Goal: Information Seeking & Learning: Learn about a topic

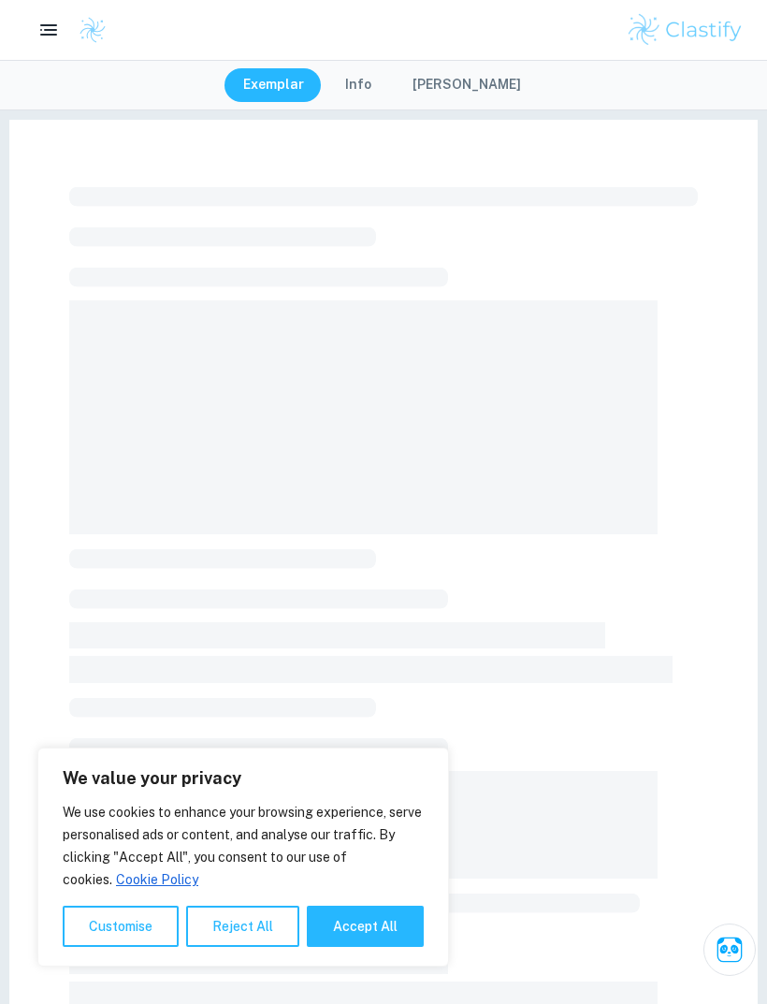
click at [388, 944] on button "Accept All" at bounding box center [365, 926] width 117 height 41
checkbox input "true"
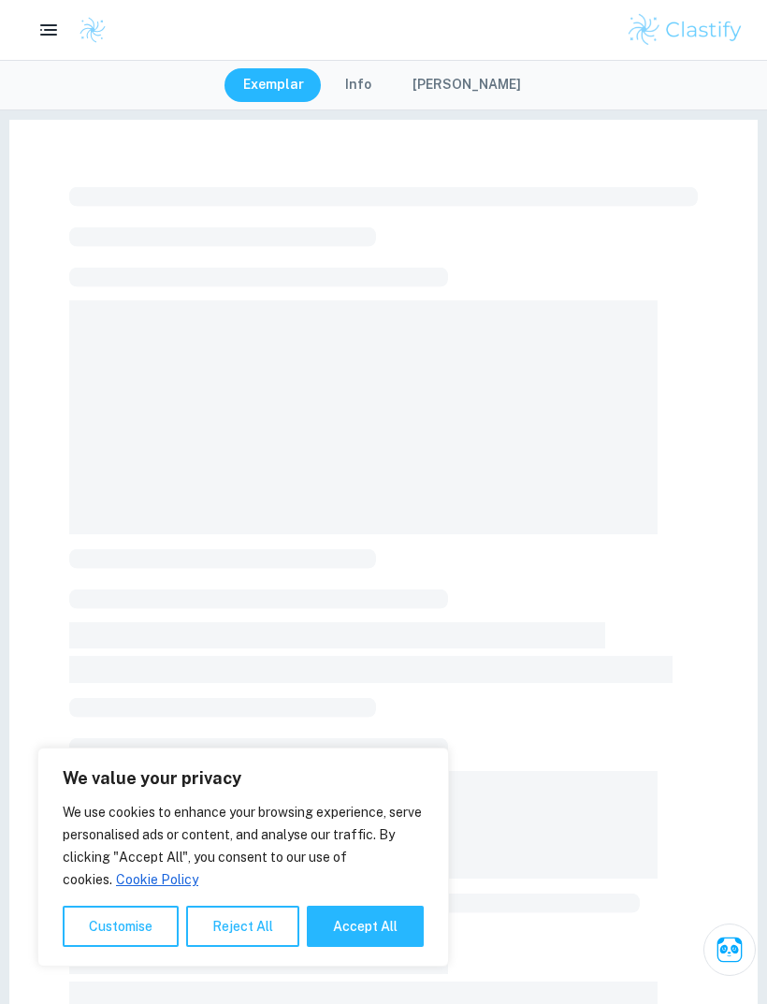
checkbox input "true"
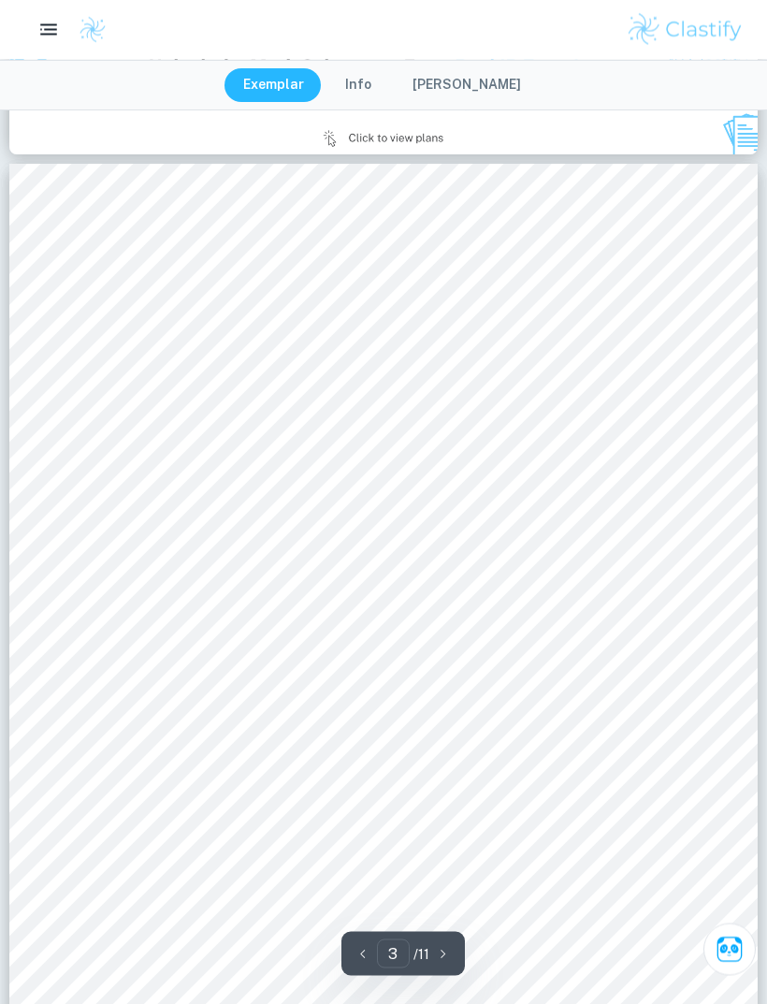
scroll to position [2165, 0]
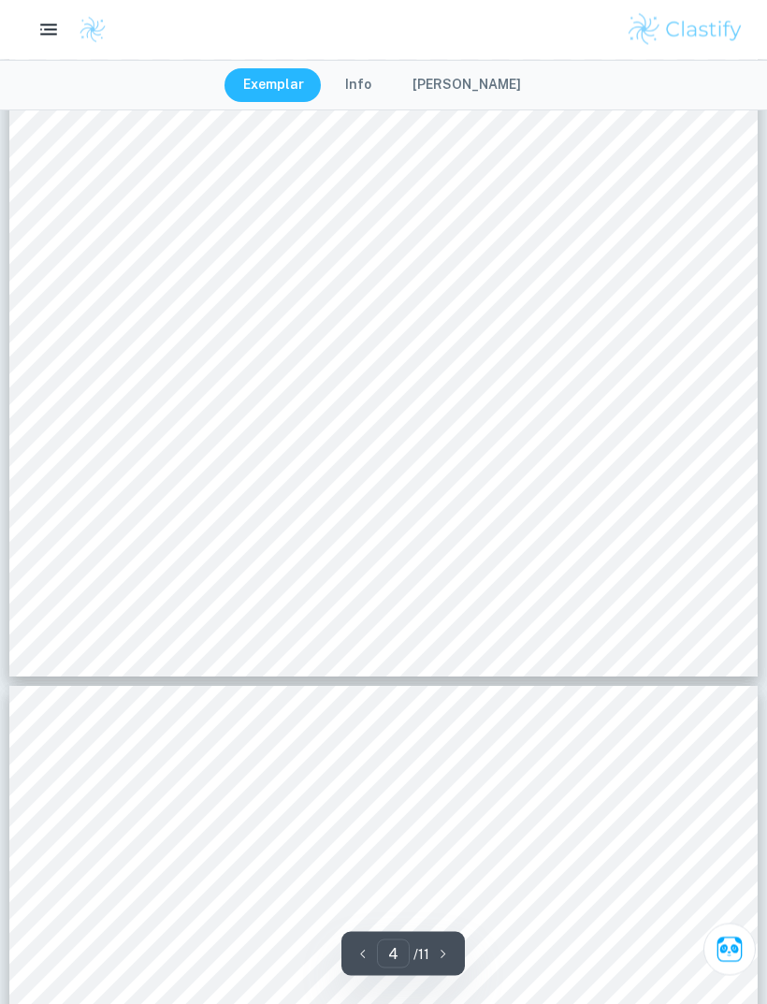
type input "5"
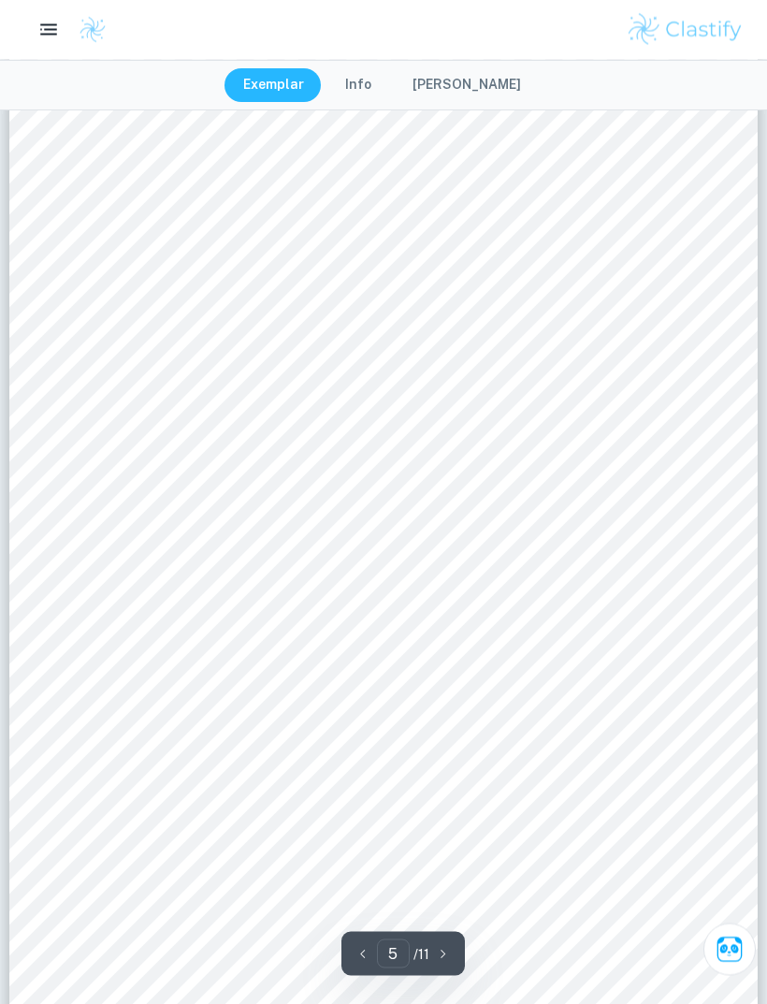
scroll to position [4194, 0]
click at [474, 98] on button "[PERSON_NAME]" at bounding box center [467, 85] width 146 height 34
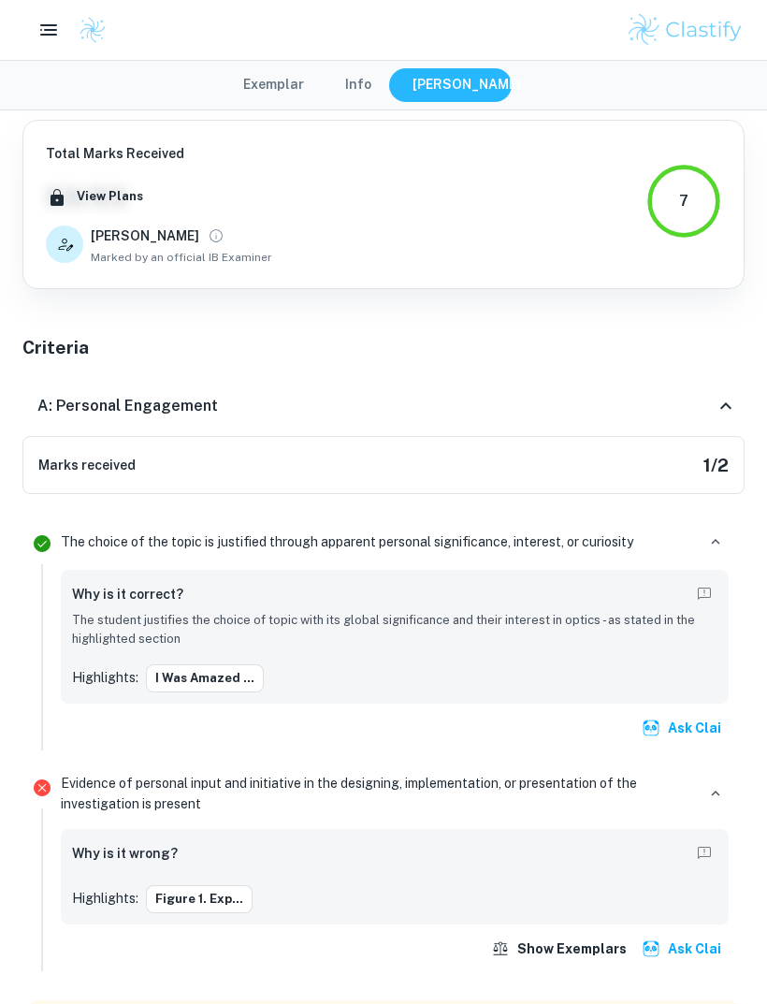
scroll to position [47, 0]
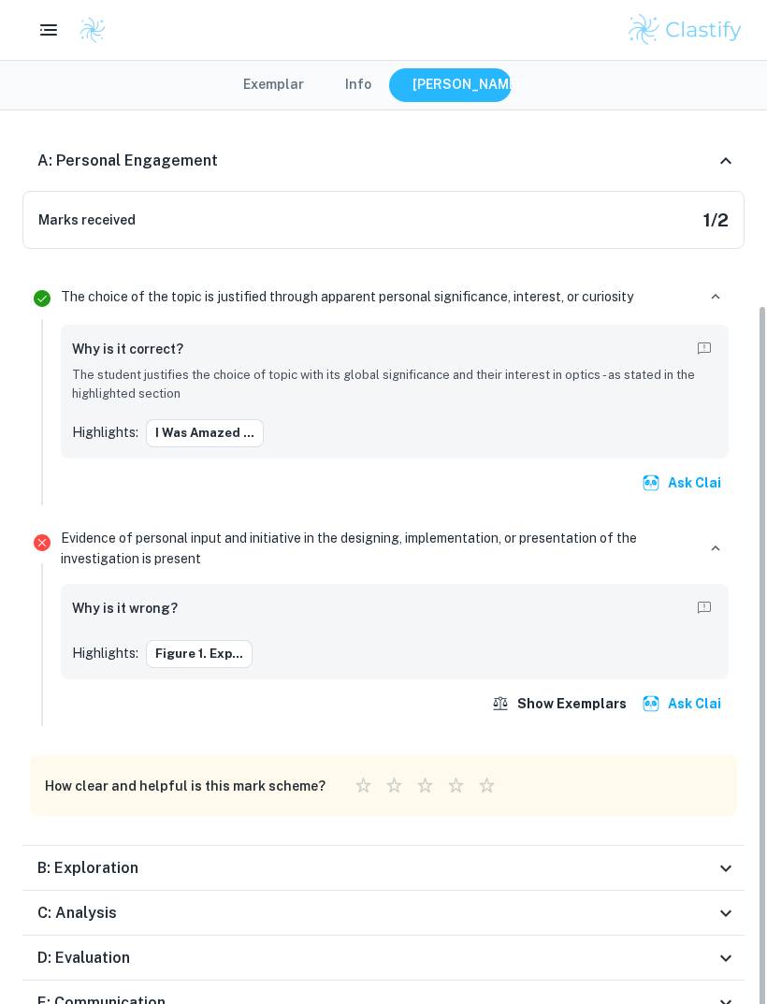
click at [425, 880] on div "B: Exploration" at bounding box center [383, 868] width 722 height 45
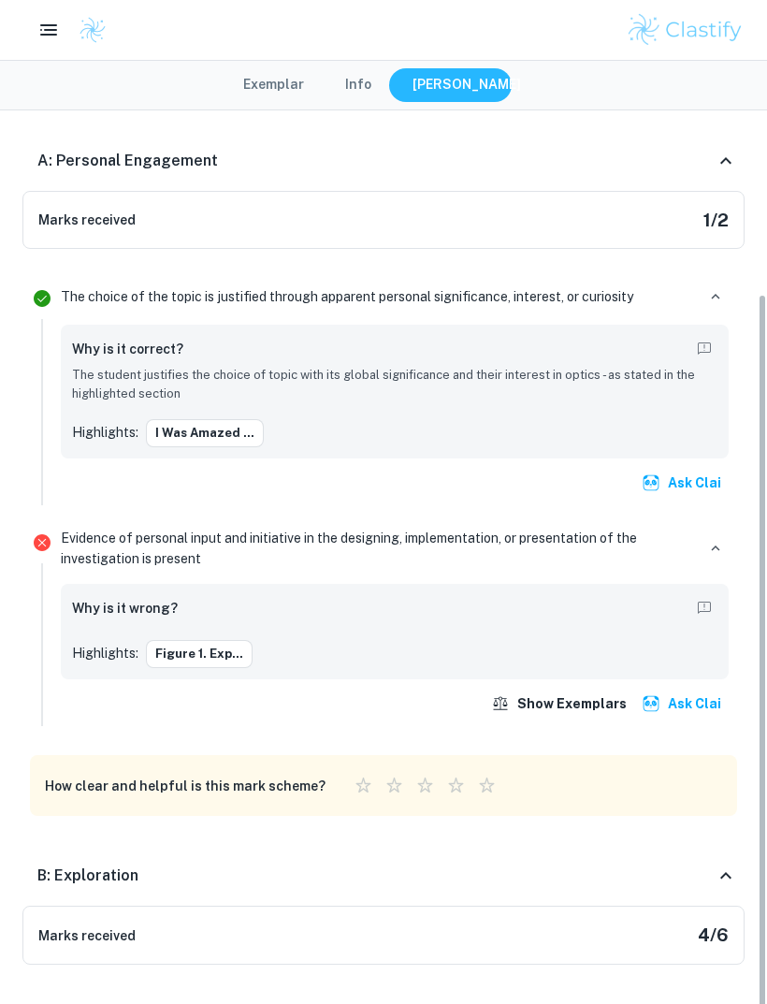
scroll to position [245, 0]
click at [424, 879] on div "B: Exploration" at bounding box center [376, 876] width 678 height 22
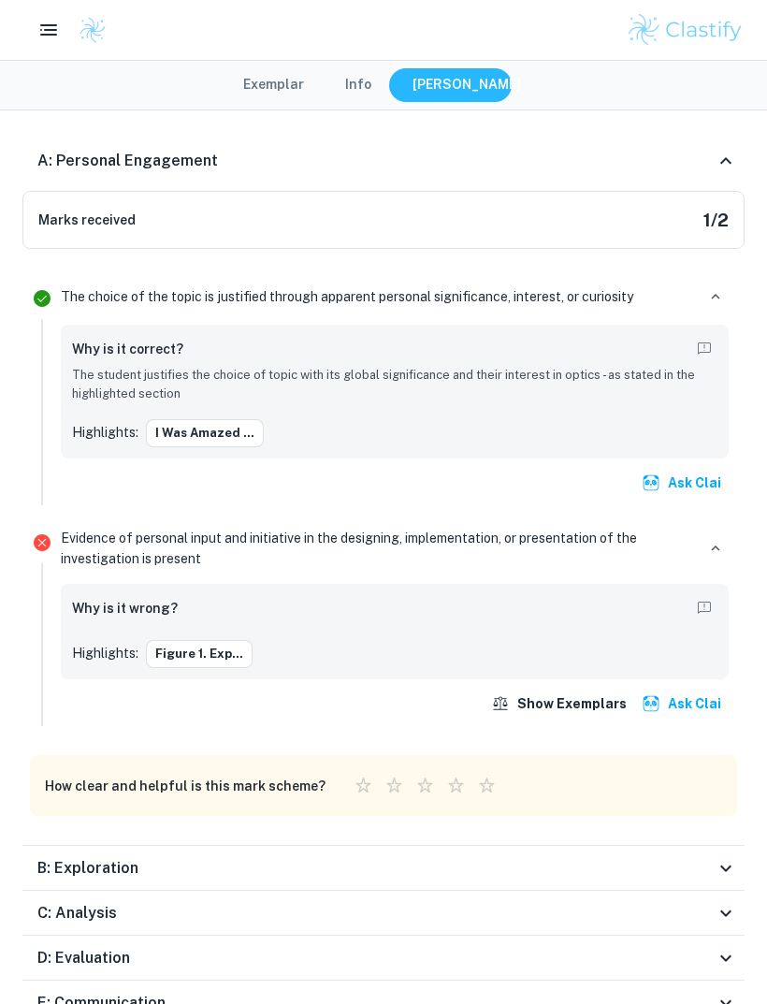
click at [426, 860] on div "B: Exploration" at bounding box center [376, 868] width 678 height 22
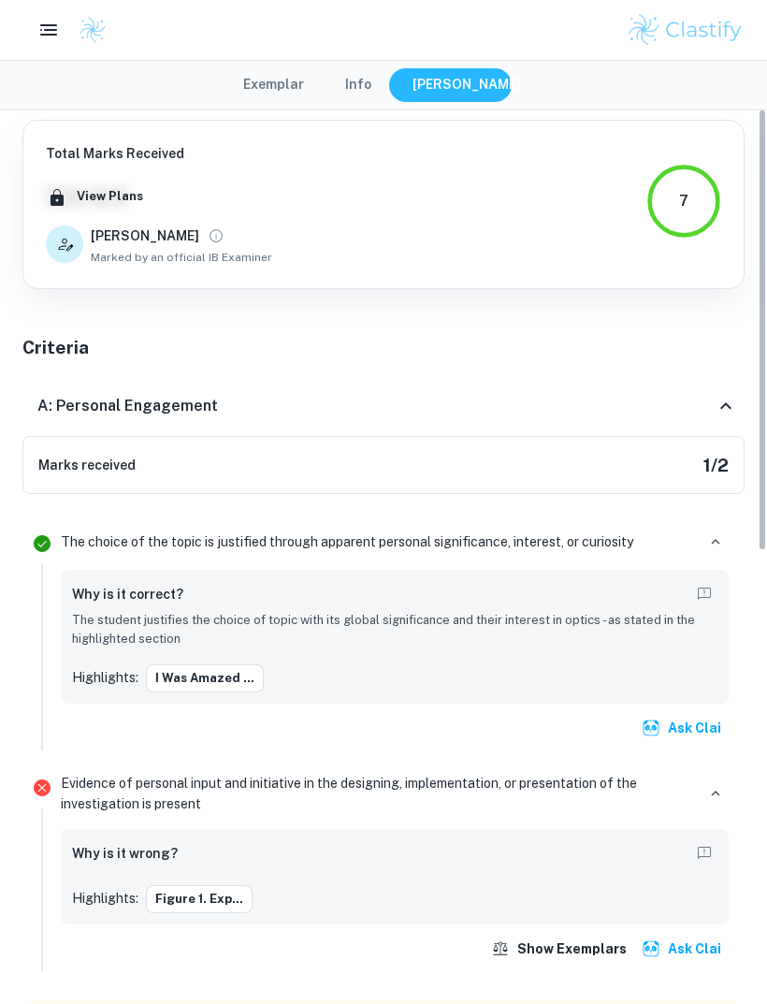
scroll to position [-1, 0]
click at [313, 87] on button "Exemplar" at bounding box center [274, 85] width 98 height 34
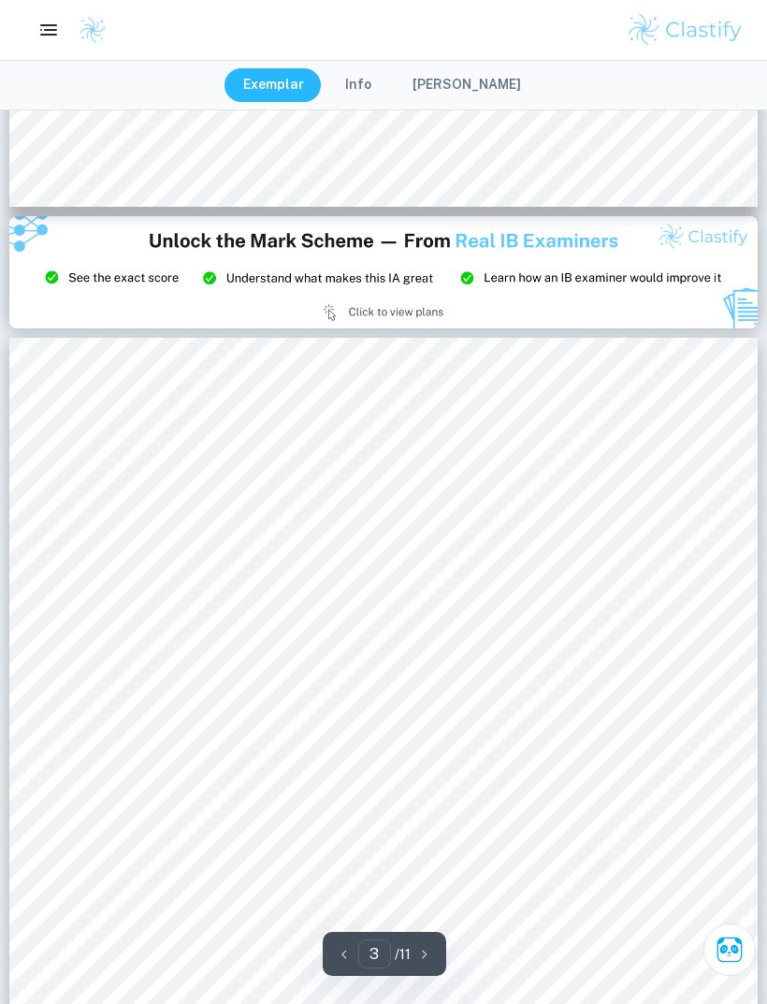
scroll to position [1982, 0]
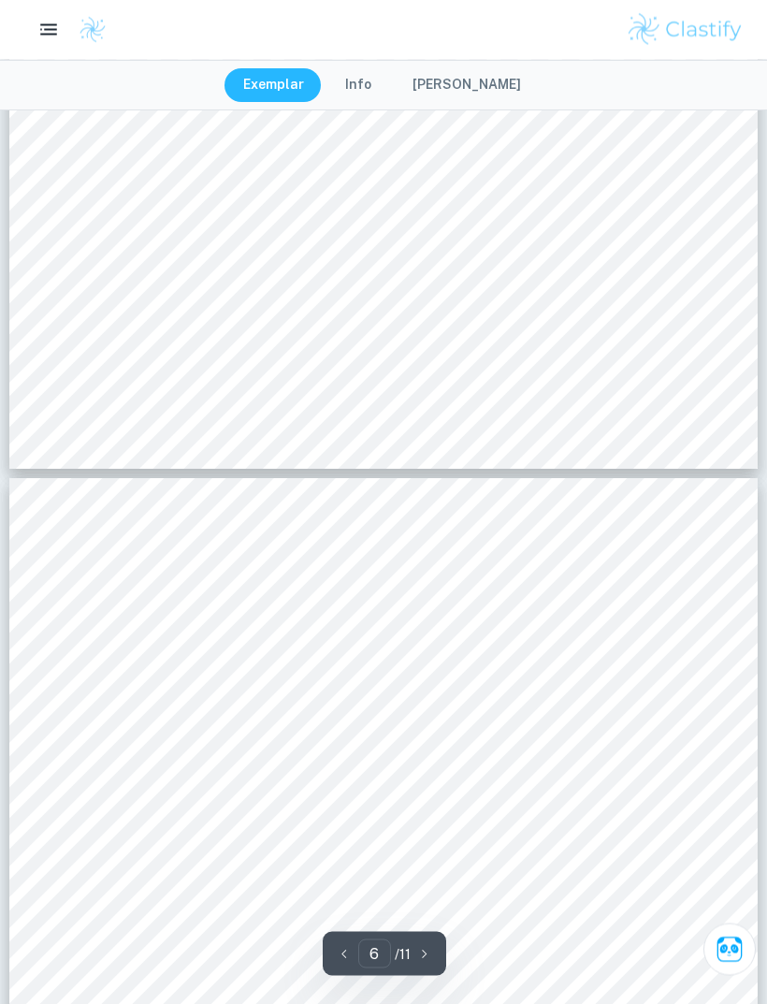
type input "5"
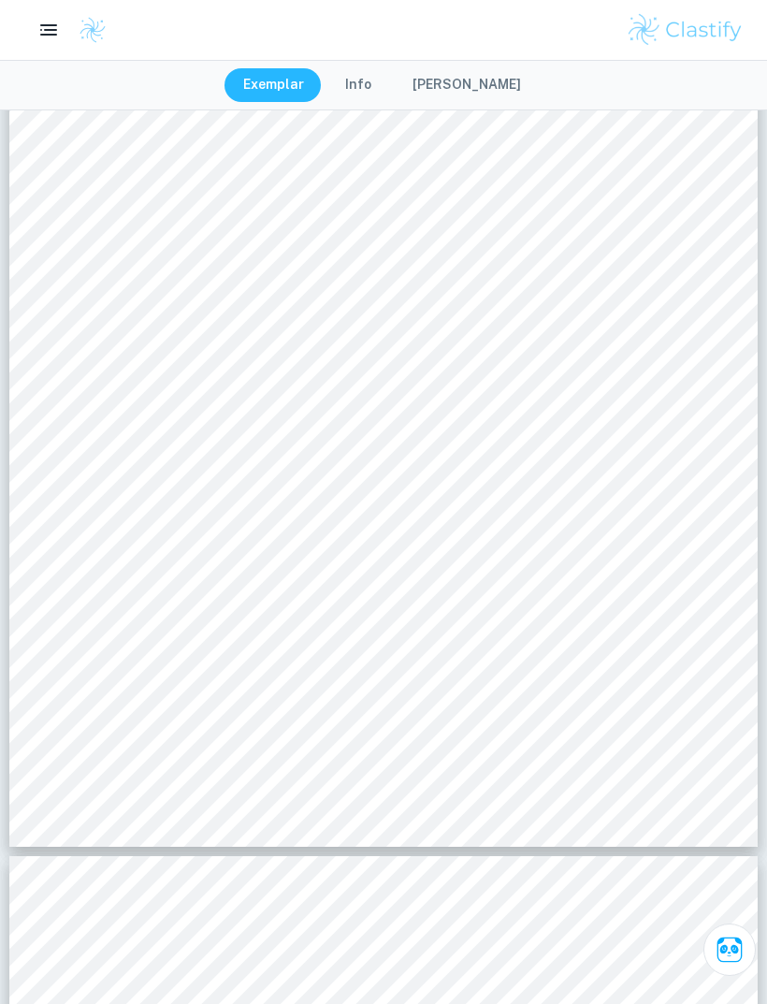
scroll to position [4405, 0]
